Goal: Find specific page/section

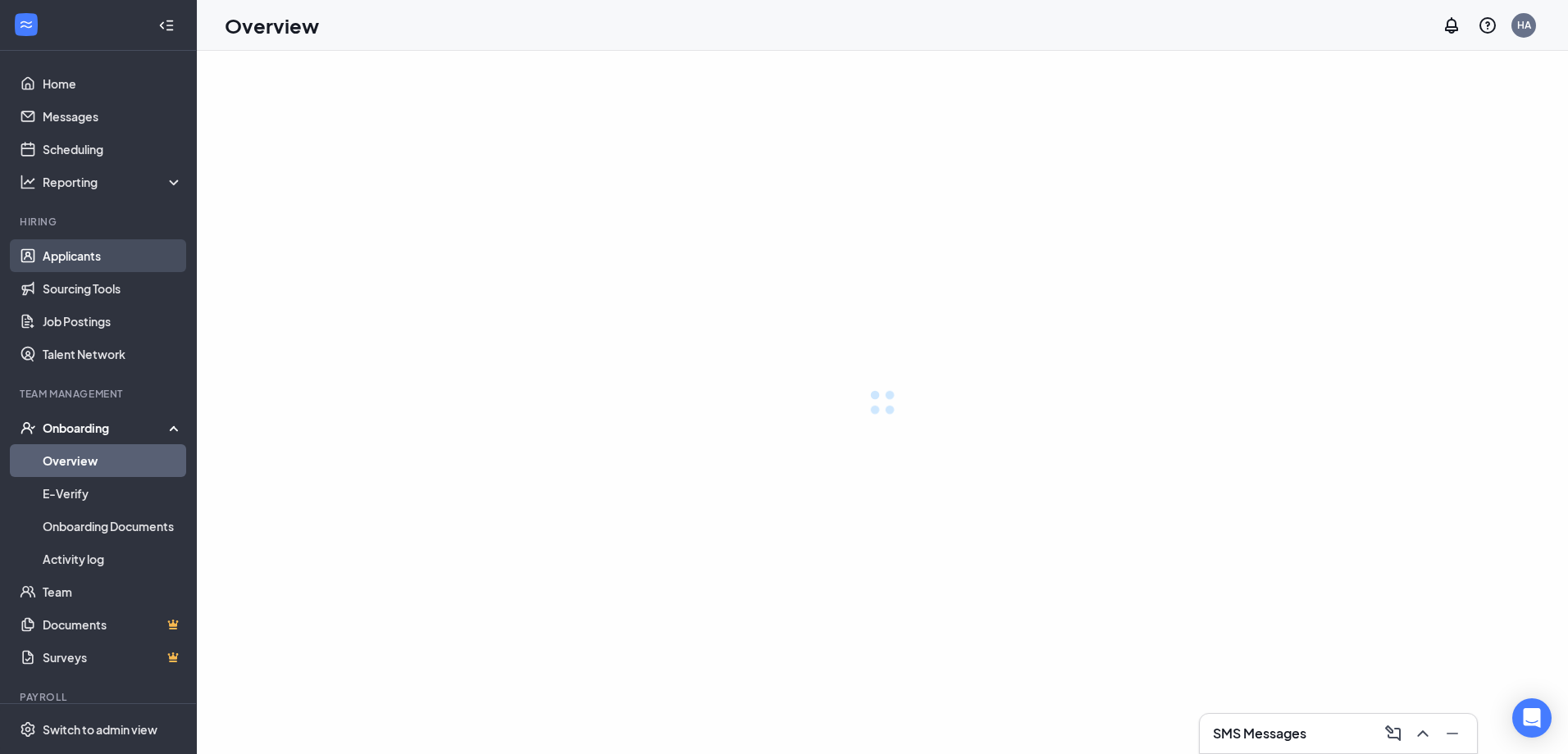
click at [89, 254] on link "Applicants" at bounding box center [112, 255] width 140 height 33
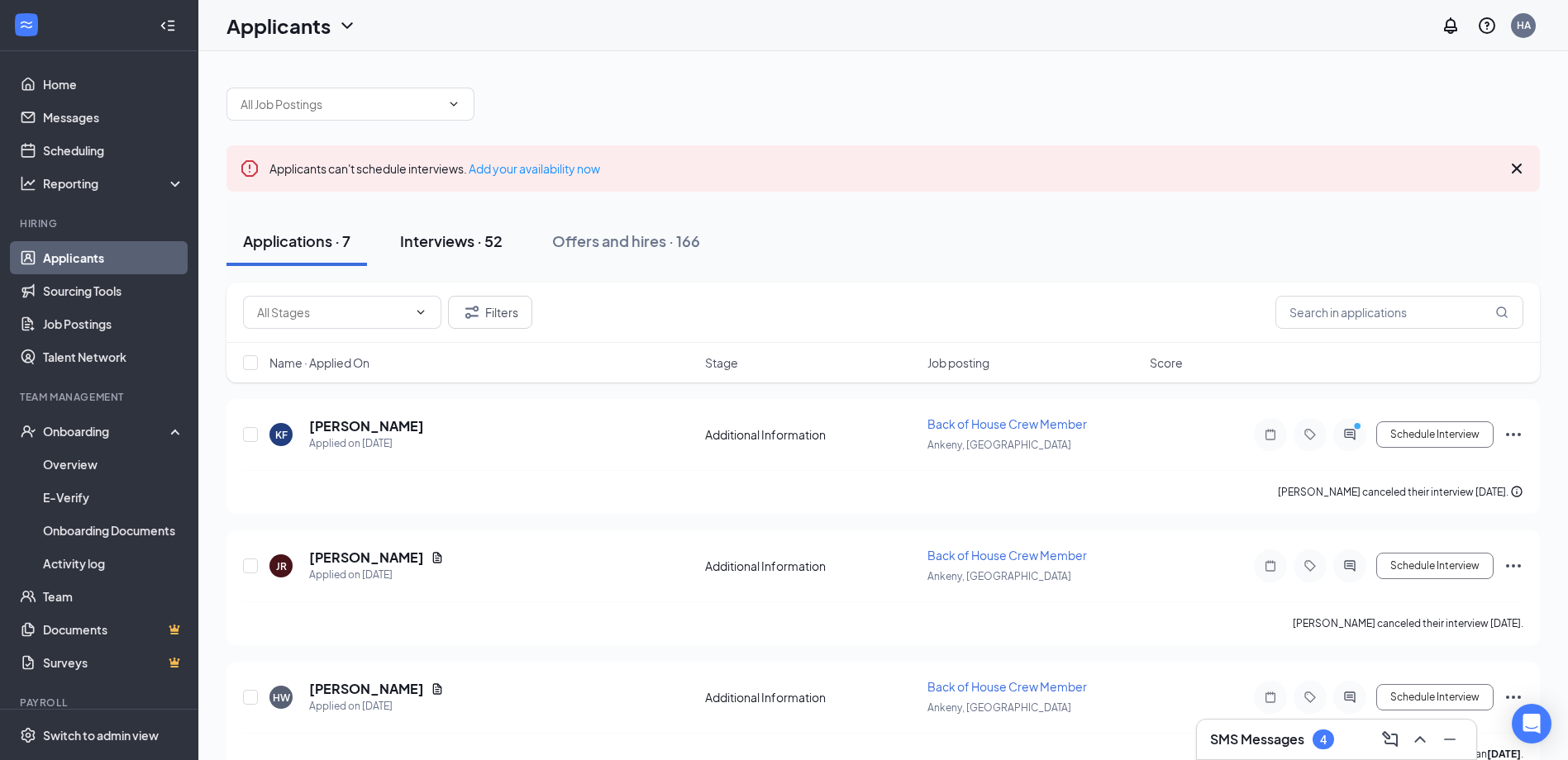
click at [513, 242] on button "Interviews · 52" at bounding box center [452, 241] width 135 height 50
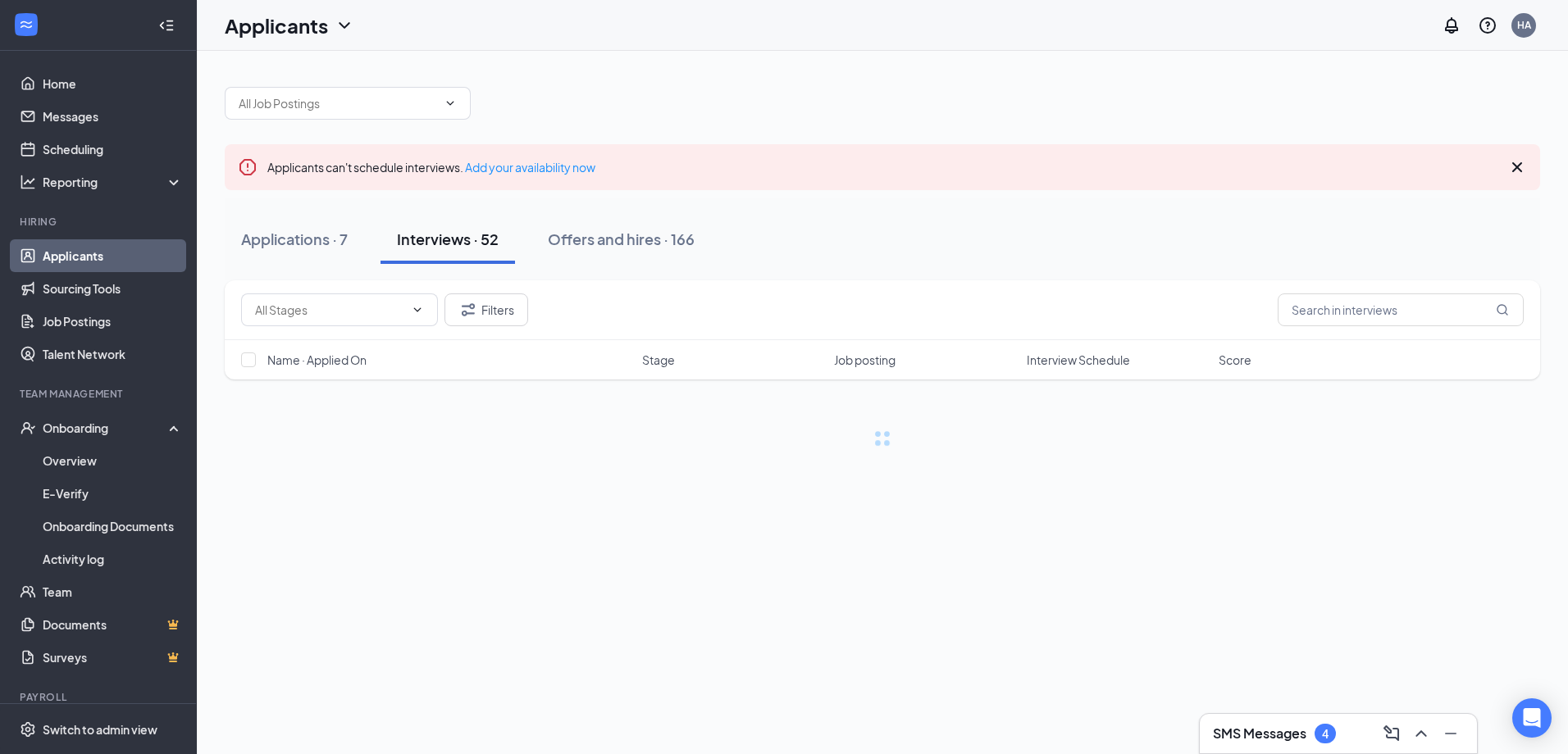
click at [1078, 354] on span "Interview Schedule" at bounding box center [1077, 359] width 103 height 16
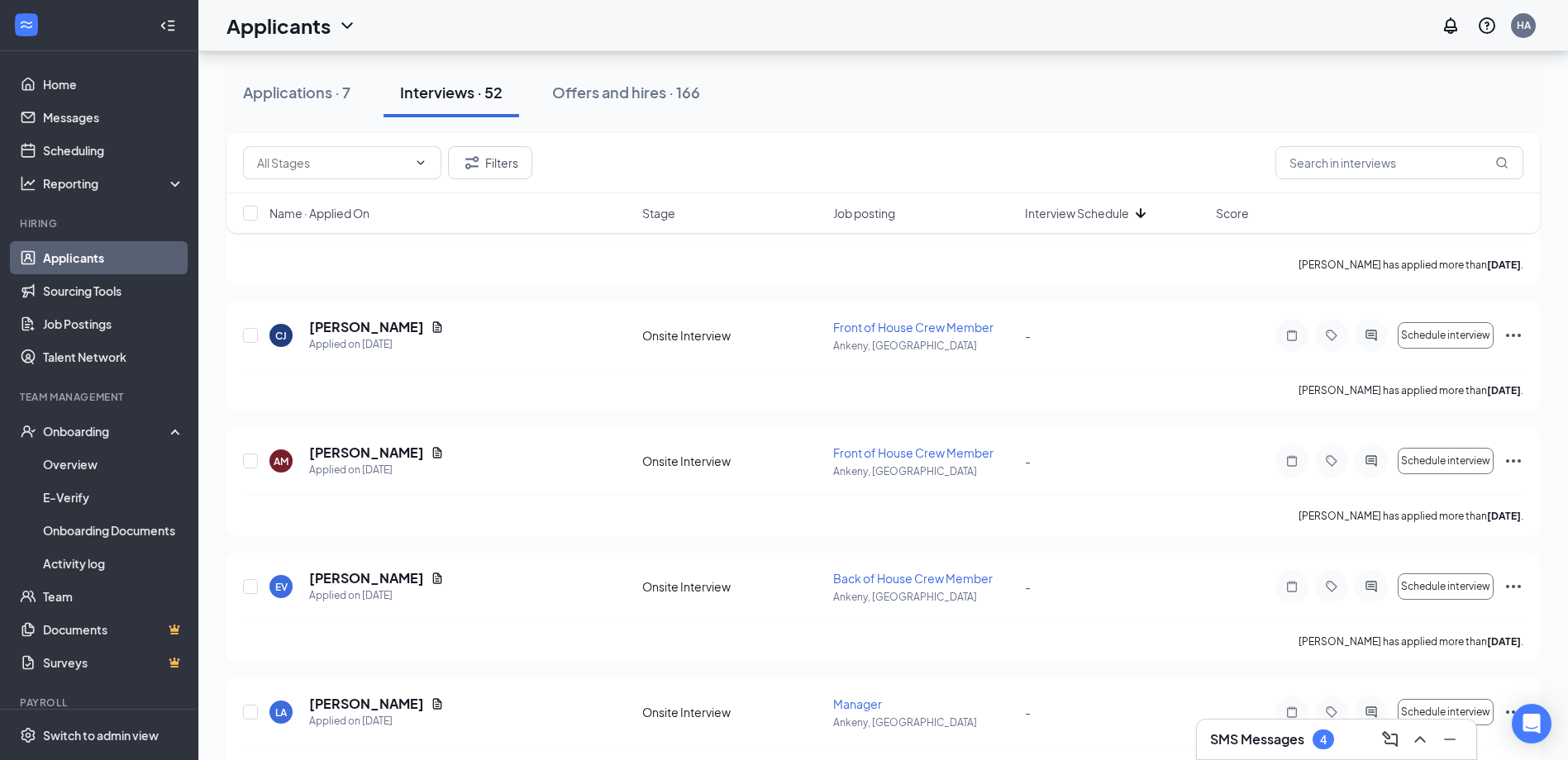
scroll to position [1900, 0]
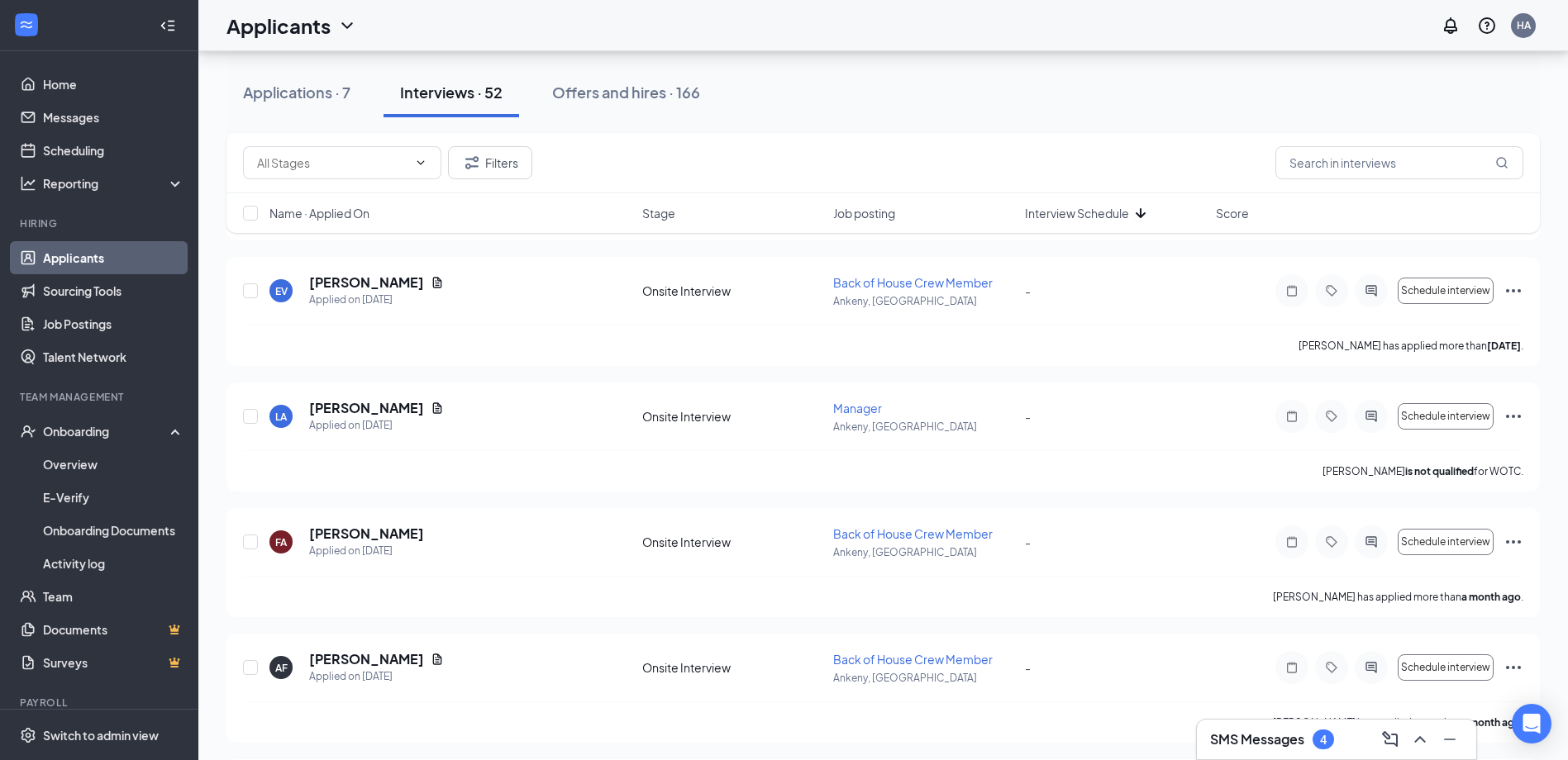
click at [322, 117] on div "Applications · 7 Interviews · 52 Offers and hires · 166" at bounding box center [883, 92] width 1313 height 83
click at [337, 105] on button "Applications · 7" at bounding box center [296, 92] width 140 height 50
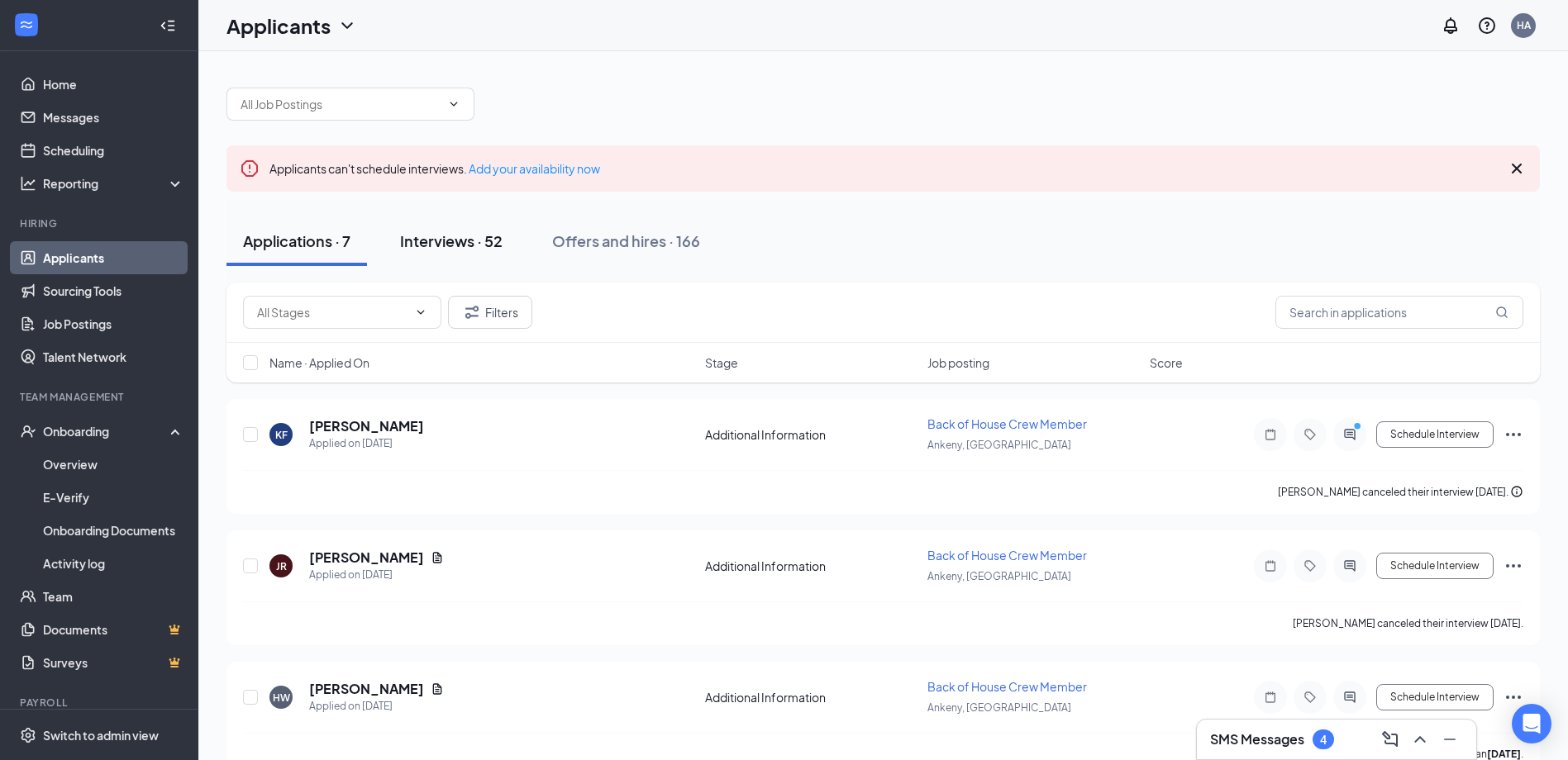
click at [472, 259] on button "Interviews · 52" at bounding box center [452, 241] width 135 height 50
